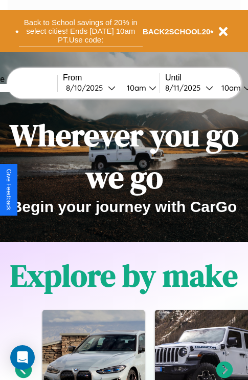
click at [80, 31] on button "Back to School savings of 20% in select cities! Ends 9/1 at 10am PT. Use code:" at bounding box center [81, 31] width 124 height 32
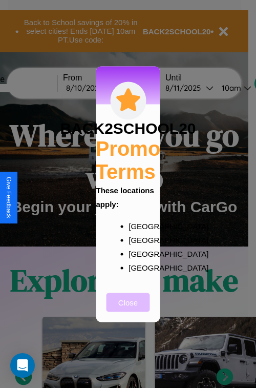
click at [128, 309] on button "Close" at bounding box center [129, 302] width 44 height 19
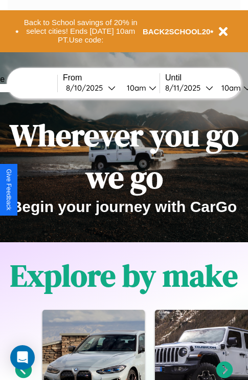
click at [34, 88] on input "text" at bounding box center [19, 88] width 77 height 8
type input "******"
click at [103, 88] on div "8 / 10 / 2025" at bounding box center [87, 88] width 42 height 10
select select "*"
select select "****"
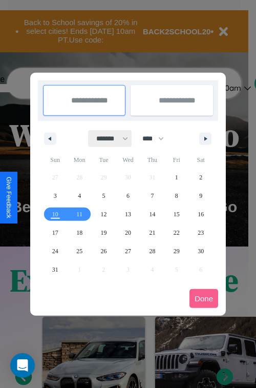
click at [108, 138] on select "******* ******** ***** ***** *** **** **** ****** ********* ******* ******** **…" at bounding box center [111, 138] width 44 height 17
select select "**"
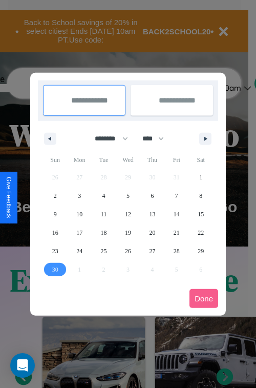
click at [55, 269] on span "30" at bounding box center [55, 269] width 6 height 18
type input "**********"
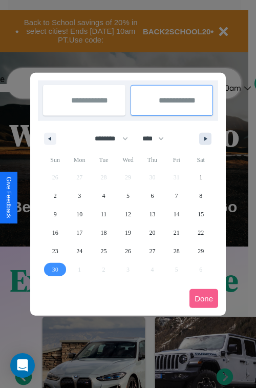
click at [205, 138] on icon "button" at bounding box center [207, 139] width 5 height 4
select select "**"
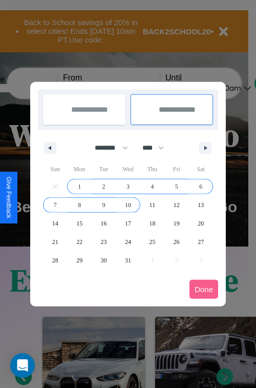
click at [128, 204] on span "10" at bounding box center [128, 205] width 6 height 18
type input "**********"
select select "**"
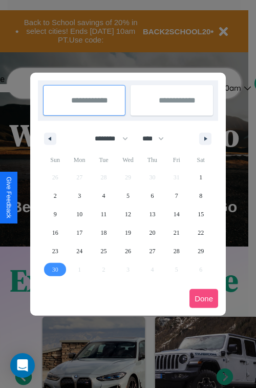
click at [204, 298] on button "Done" at bounding box center [204, 298] width 29 height 19
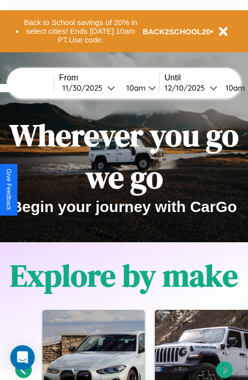
click at [147, 88] on div "10am" at bounding box center [134, 88] width 27 height 10
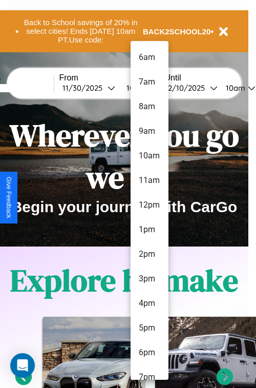
click at [149, 205] on li "12pm" at bounding box center [150, 205] width 38 height 25
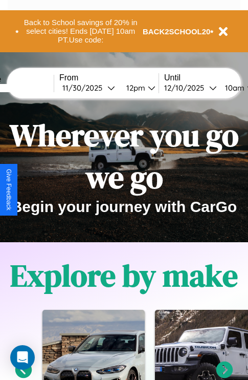
scroll to position [0, 41]
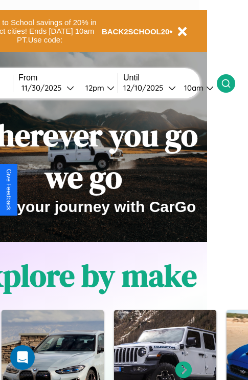
click at [232, 83] on icon at bounding box center [226, 83] width 10 height 10
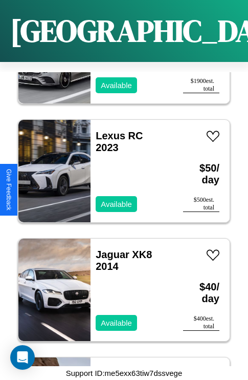
scroll to position [4555, 0]
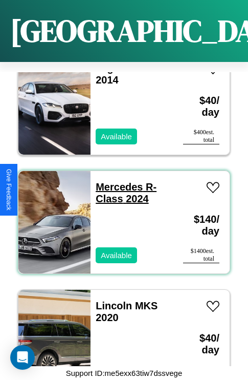
click at [116, 181] on link "Mercedes R-Class 2024" at bounding box center [126, 192] width 61 height 23
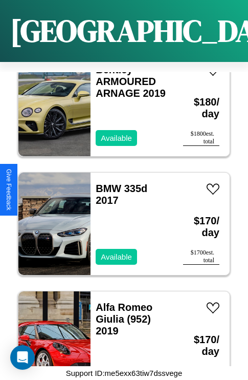
scroll to position [5982, 0]
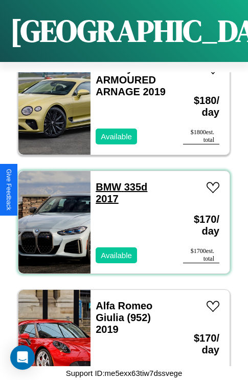
click at [106, 181] on link "BMW 335d 2017" at bounding box center [122, 192] width 52 height 23
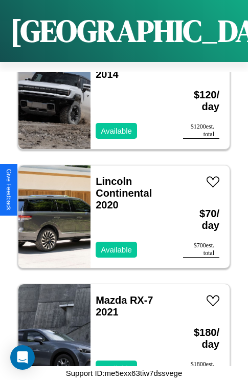
scroll to position [5625, 0]
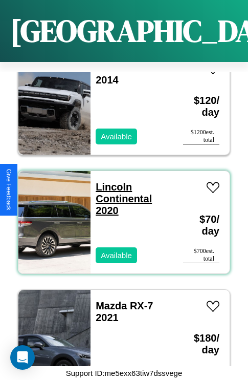
click at [111, 181] on link "Lincoln Continental 2020" at bounding box center [124, 198] width 56 height 35
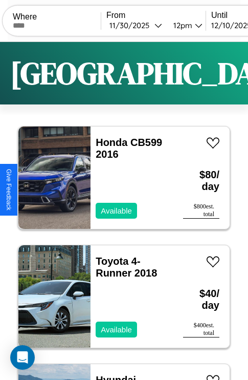
scroll to position [0, 0]
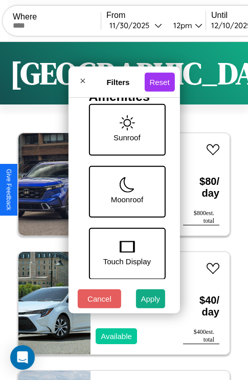
scroll to position [210, 0]
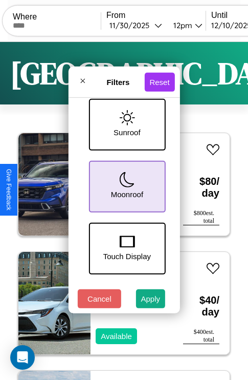
click at [126, 184] on icon at bounding box center [126, 179] width 15 height 15
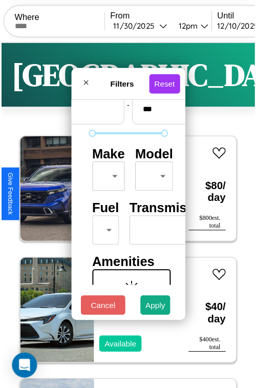
scroll to position [30, 0]
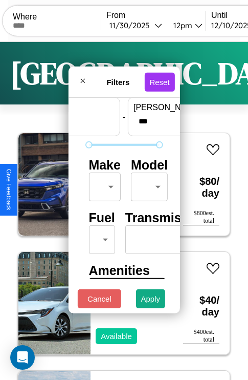
click at [103, 184] on body "CarGo Where From 11 / 30 / 2025 12pm Until 12 / 10 / 2025 10am Become a Host Lo…" at bounding box center [124, 211] width 248 height 423
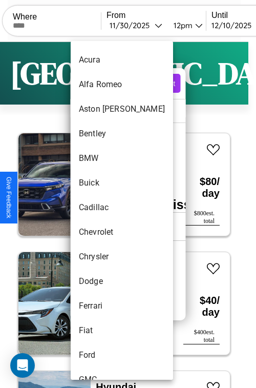
scroll to position [69, 0]
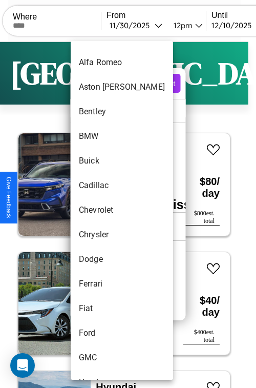
click at [102, 210] on li "Chevrolet" at bounding box center [122, 210] width 102 height 25
type input "*********"
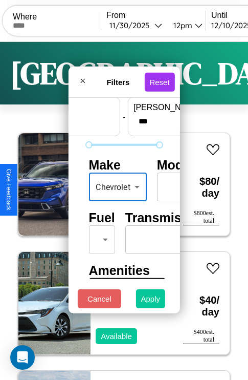
click at [151, 301] on button "Apply" at bounding box center [151, 298] width 30 height 19
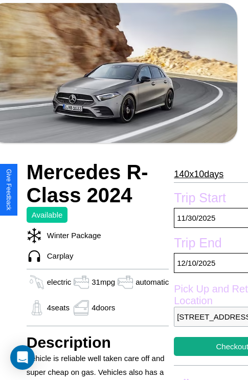
scroll to position [172, 49]
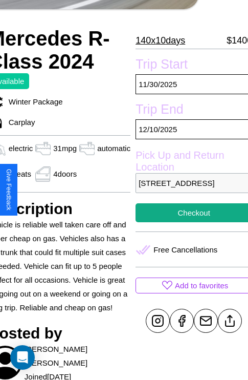
click at [190, 190] on p "1310 River Road Berlin 21784 Germany" at bounding box center [194, 183] width 117 height 20
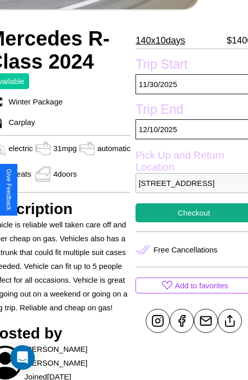
click at [190, 190] on p "1310 River Road Berlin 21784 Germany" at bounding box center [194, 183] width 117 height 20
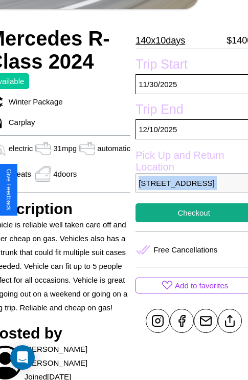
click at [190, 190] on p "1310 River Road Berlin 21784 Germany" at bounding box center [194, 183] width 117 height 20
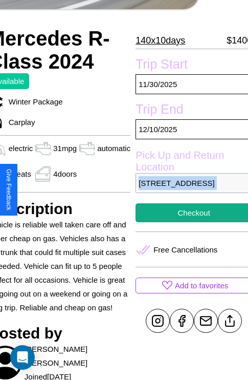
click at [190, 190] on p "1310 River Road Berlin 21784 Germany" at bounding box center [194, 183] width 117 height 20
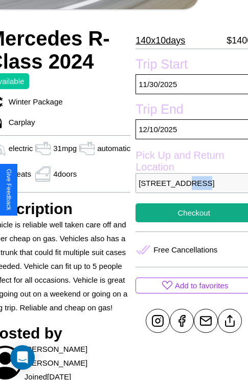
click at [190, 190] on p "1310 River Road Berlin 21784 Germany" at bounding box center [194, 183] width 117 height 20
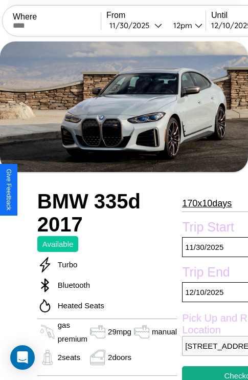
scroll to position [13, 0]
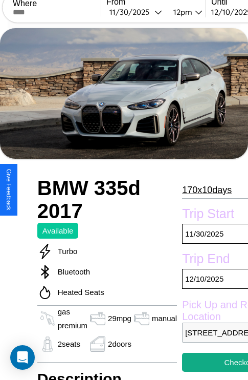
click at [206, 190] on p "170 x 10 days" at bounding box center [207, 190] width 50 height 16
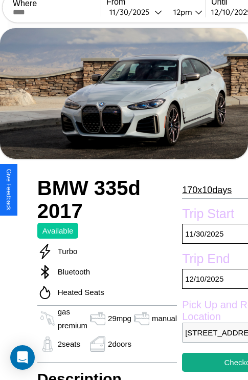
click at [206, 190] on p "170 x 10 days" at bounding box center [207, 190] width 50 height 16
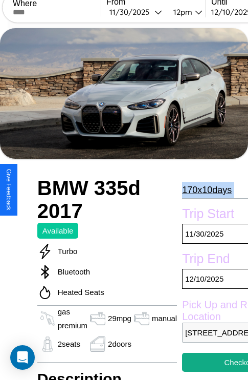
click at [206, 190] on p "170 x 10 days" at bounding box center [207, 190] width 50 height 16
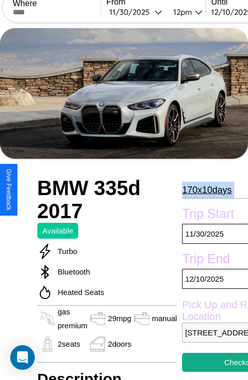
click at [206, 190] on p "170 x 10 days" at bounding box center [207, 190] width 50 height 16
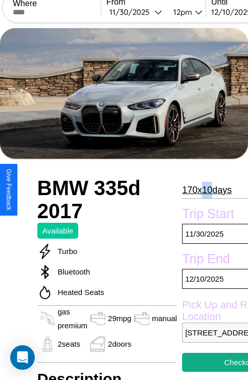
click at [206, 190] on p "170 x 10 days" at bounding box center [207, 190] width 50 height 16
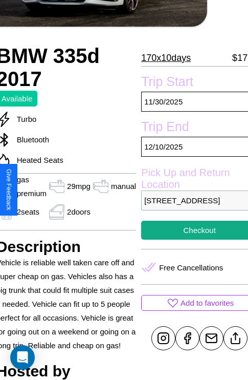
scroll to position [163, 47]
